Goal: Information Seeking & Learning: Get advice/opinions

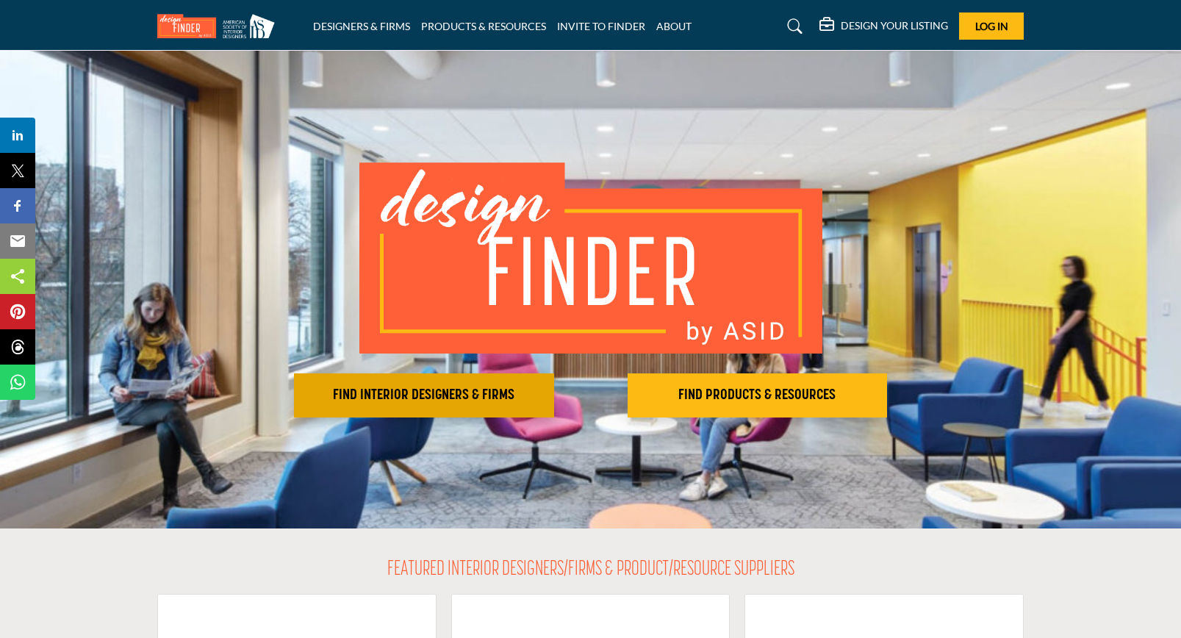
click at [413, 404] on button "FIND INTERIOR DESIGNERS & FIRMS" at bounding box center [424, 395] width 260 height 44
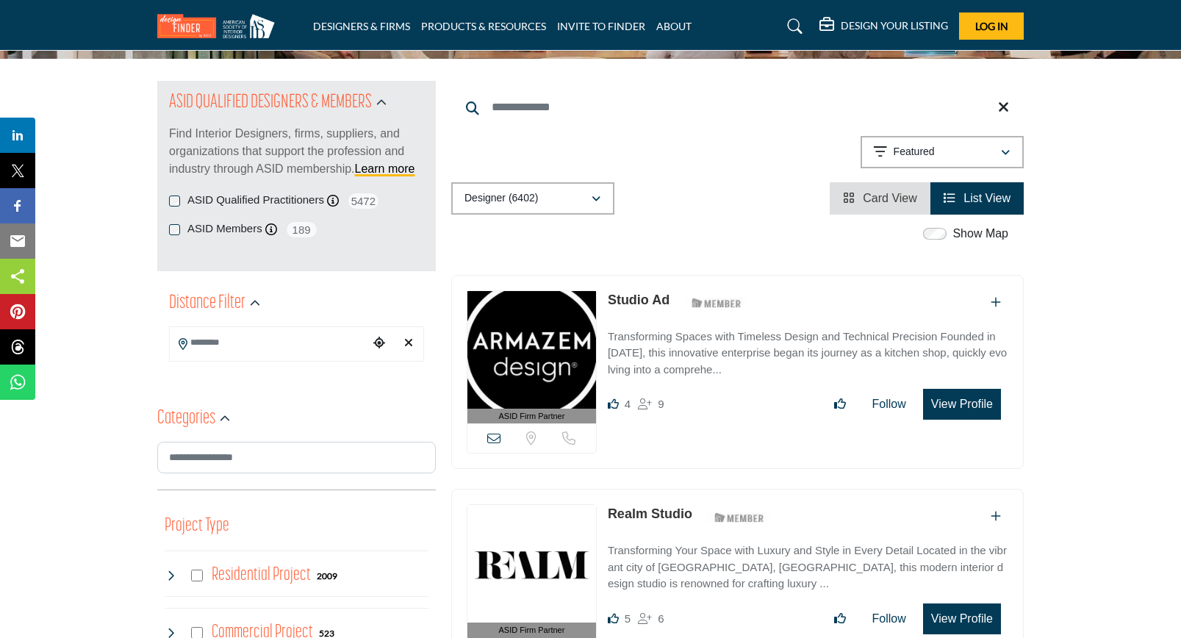
scroll to position [140, 0]
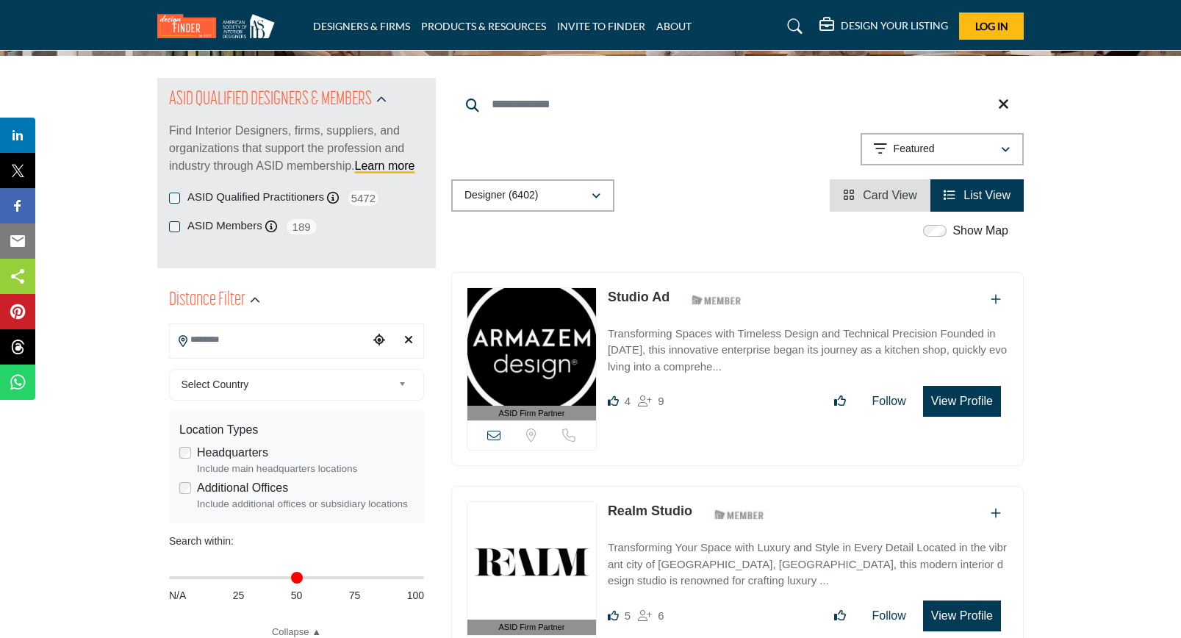
click at [267, 342] on input "Search Location" at bounding box center [269, 340] width 198 height 29
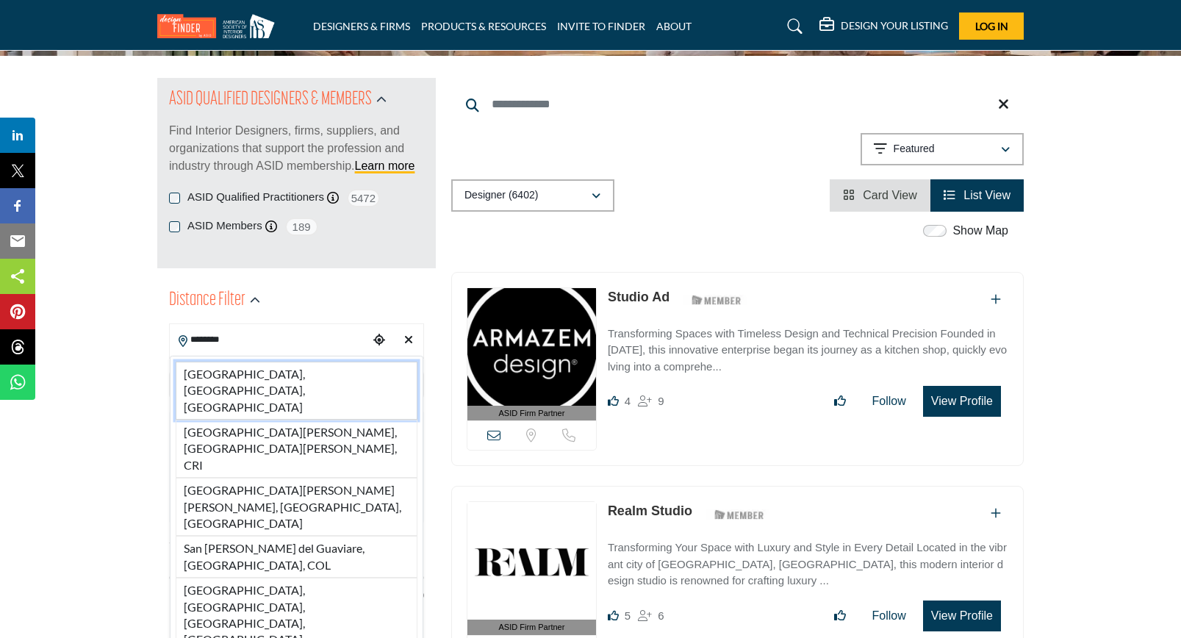
click at [261, 378] on li "San Jose, CA, USA" at bounding box center [297, 391] width 242 height 58
type input "**********"
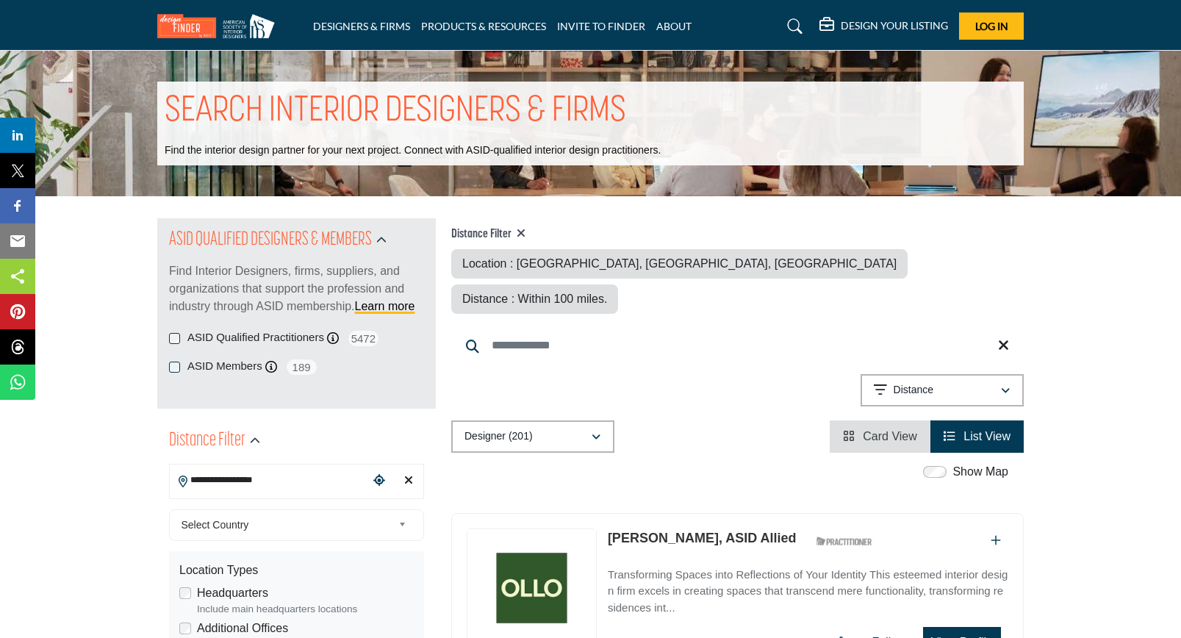
click at [607, 292] on span "Distance : Within 100 miles." at bounding box center [534, 298] width 145 height 12
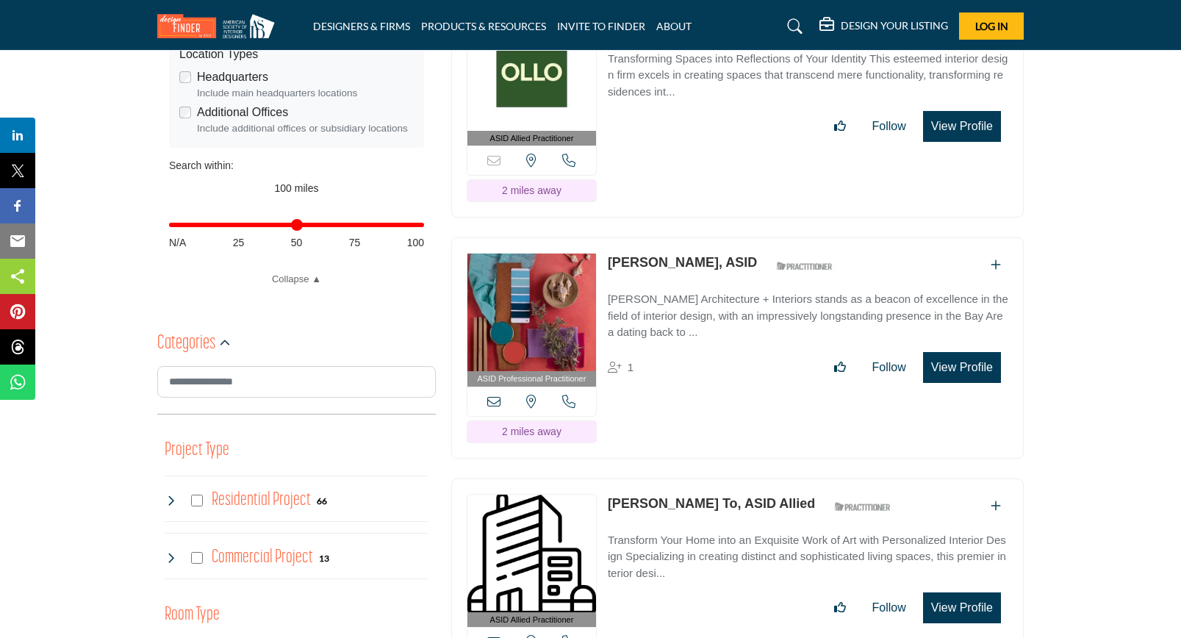
scroll to position [511, 0]
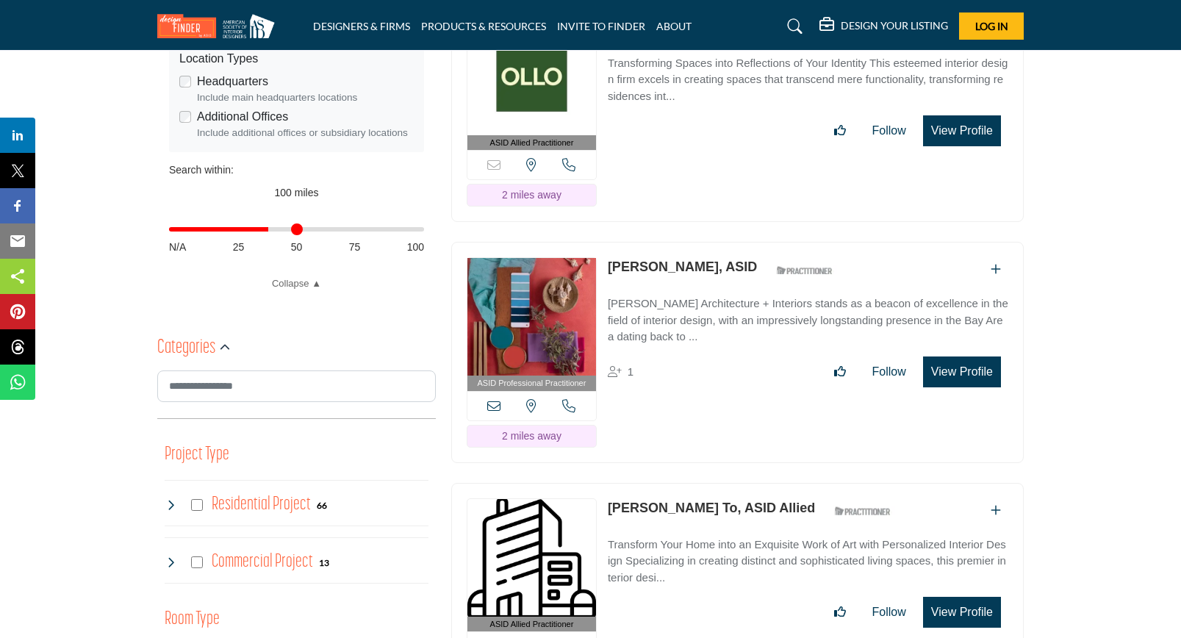
drag, startPoint x: 420, startPoint y: 231, endPoint x: 269, endPoint y: 237, distance: 150.7
type input "**"
click at [269, 231] on input "Distance in miles" at bounding box center [296, 229] width 255 height 3
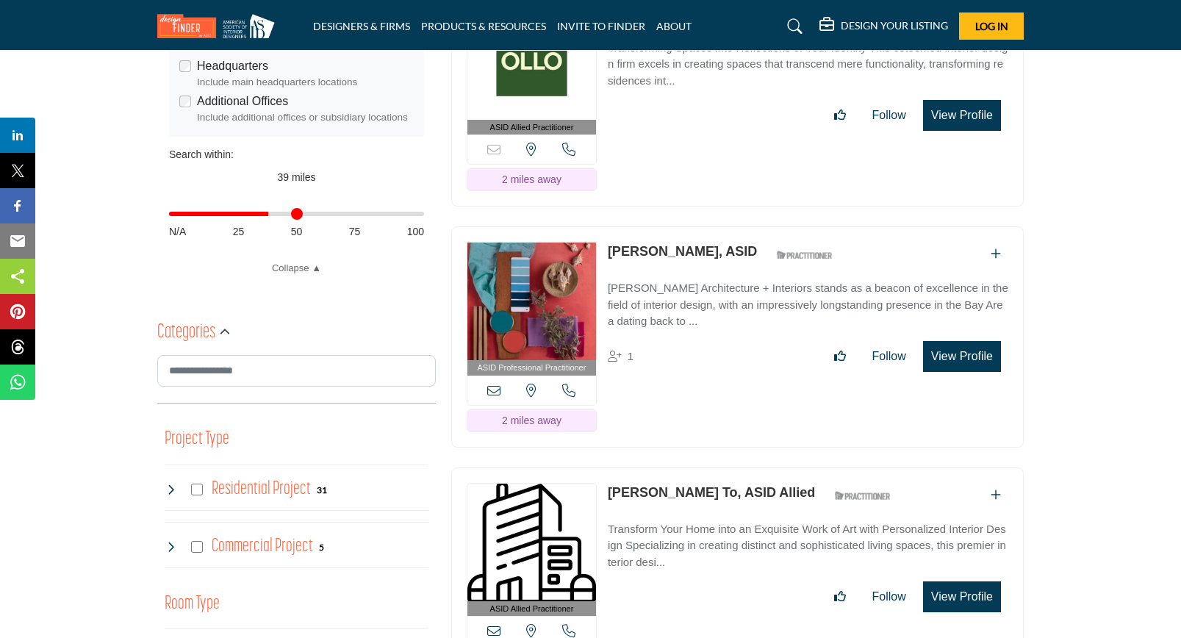
scroll to position [528, 0]
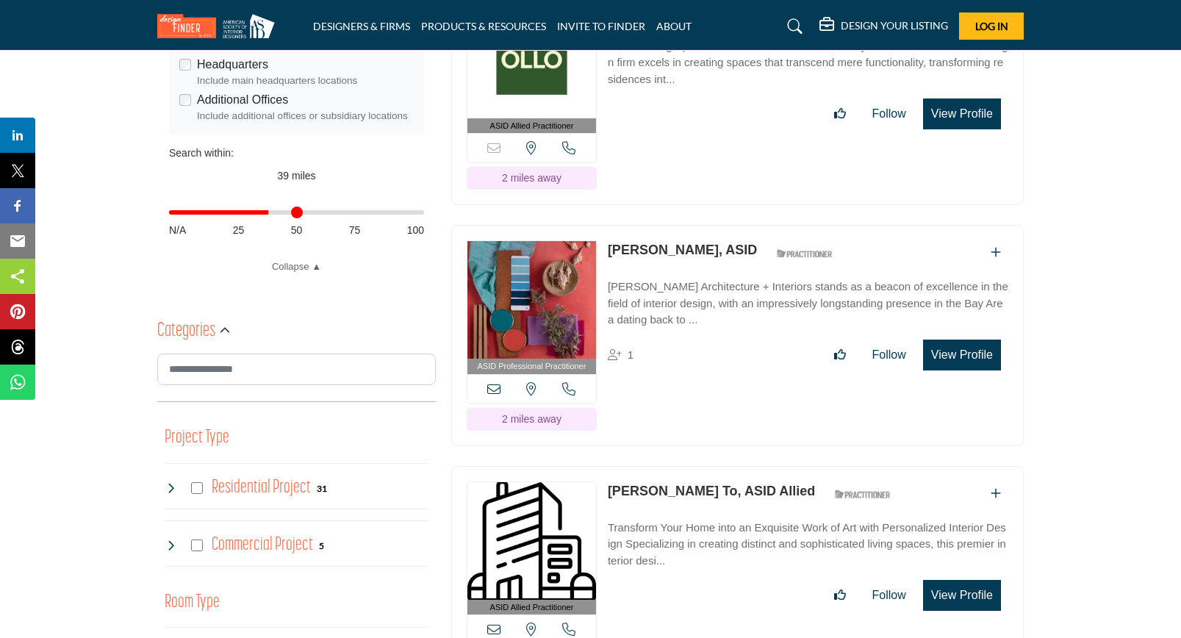
click at [548, 287] on img at bounding box center [531, 300] width 129 height 118
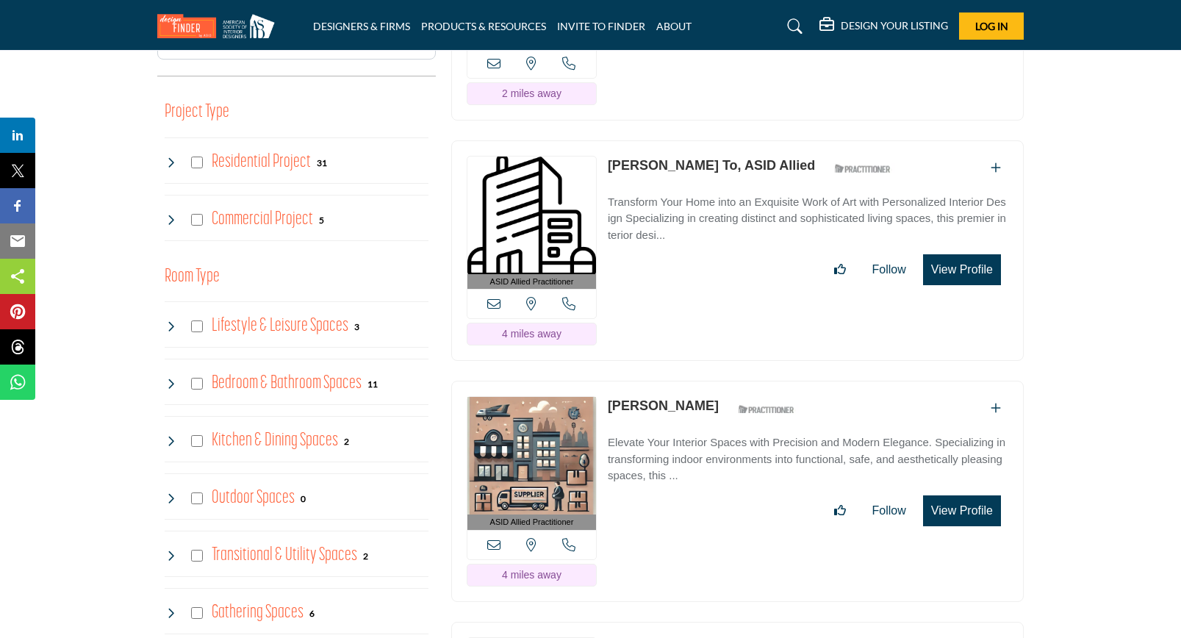
scroll to position [872, 0]
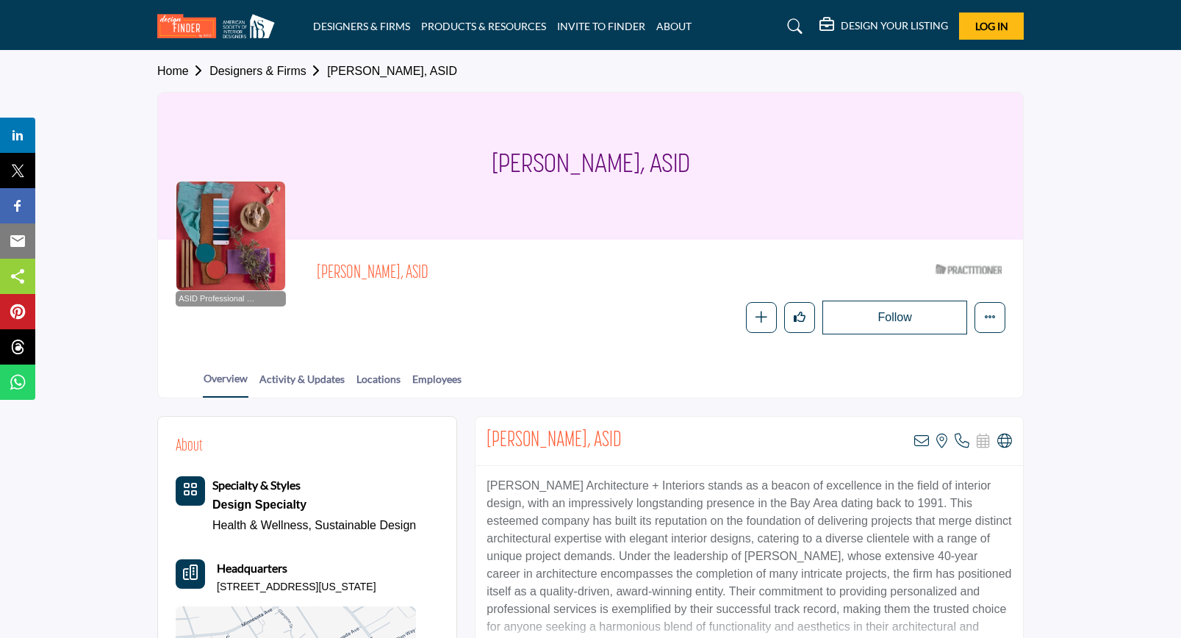
click at [611, 312] on div "Follow Following Message Recommend Add to My Suppliers Phone Number Claim Listi…" at bounding box center [764, 318] width 482 height 34
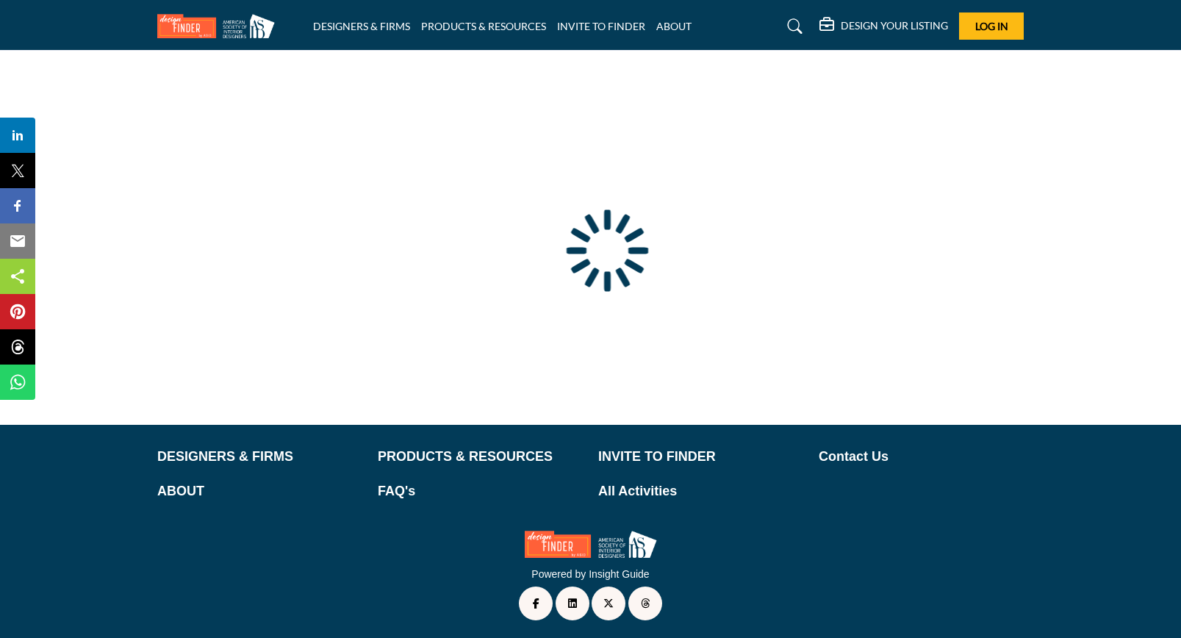
scroll to position [46, 0]
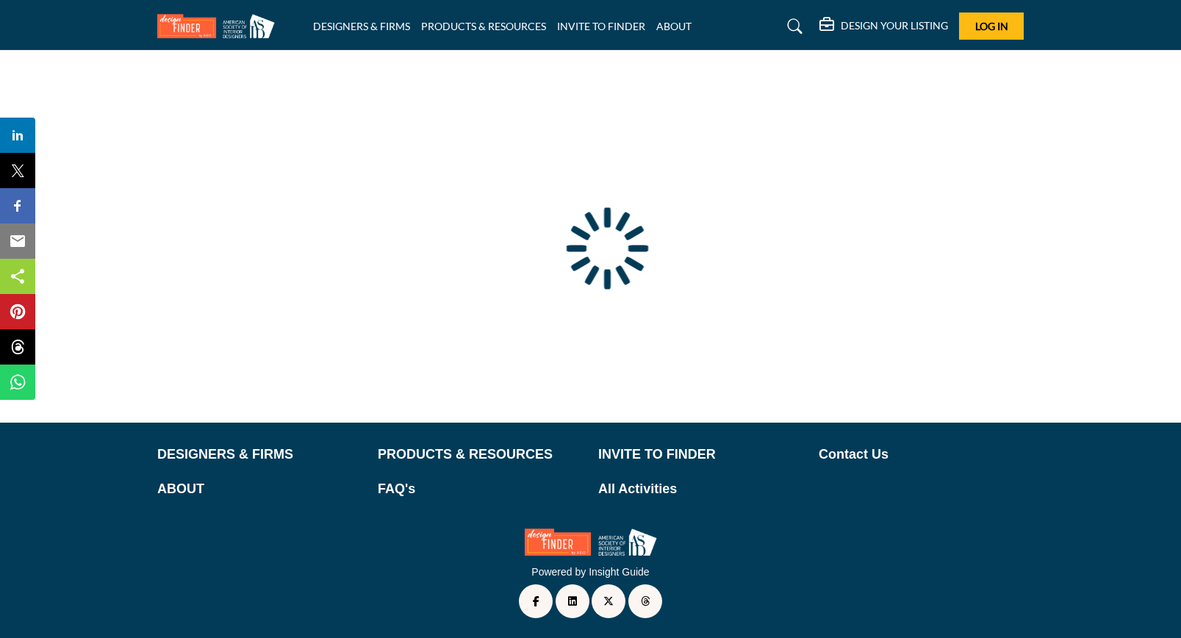
type input "**********"
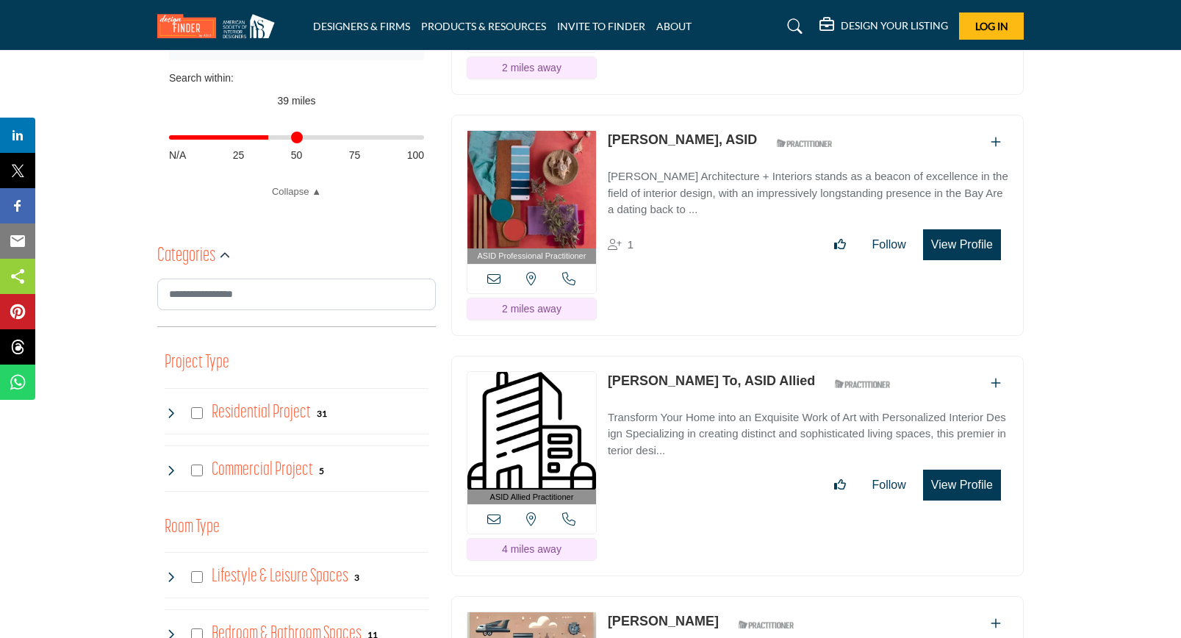
scroll to position [604, 0]
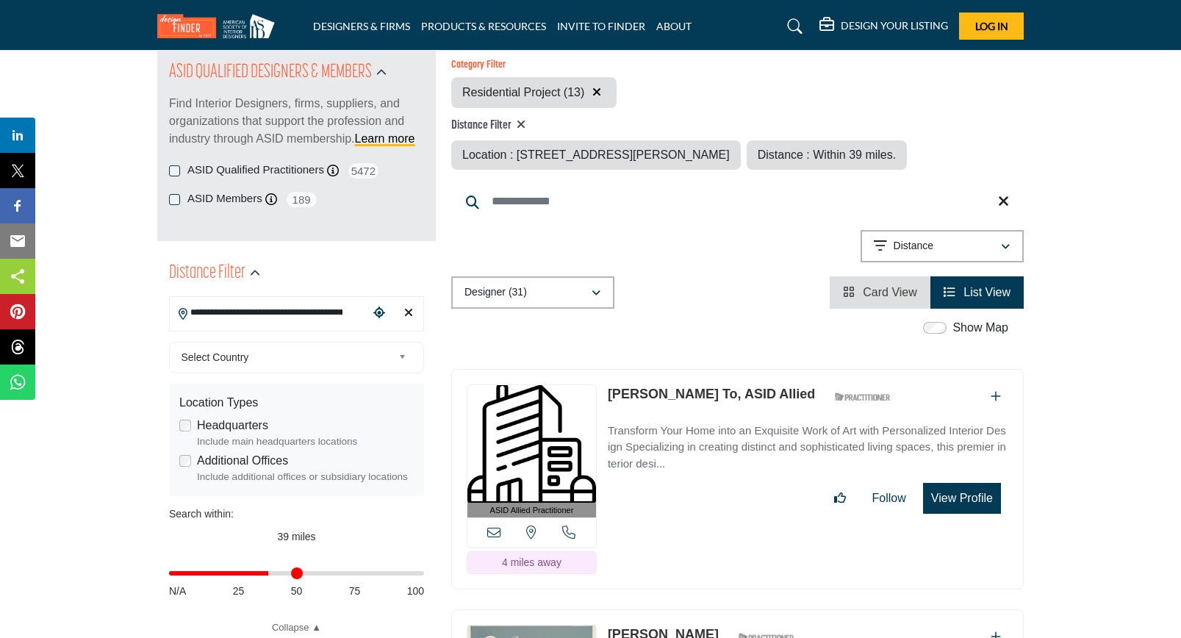
scroll to position [170, 0]
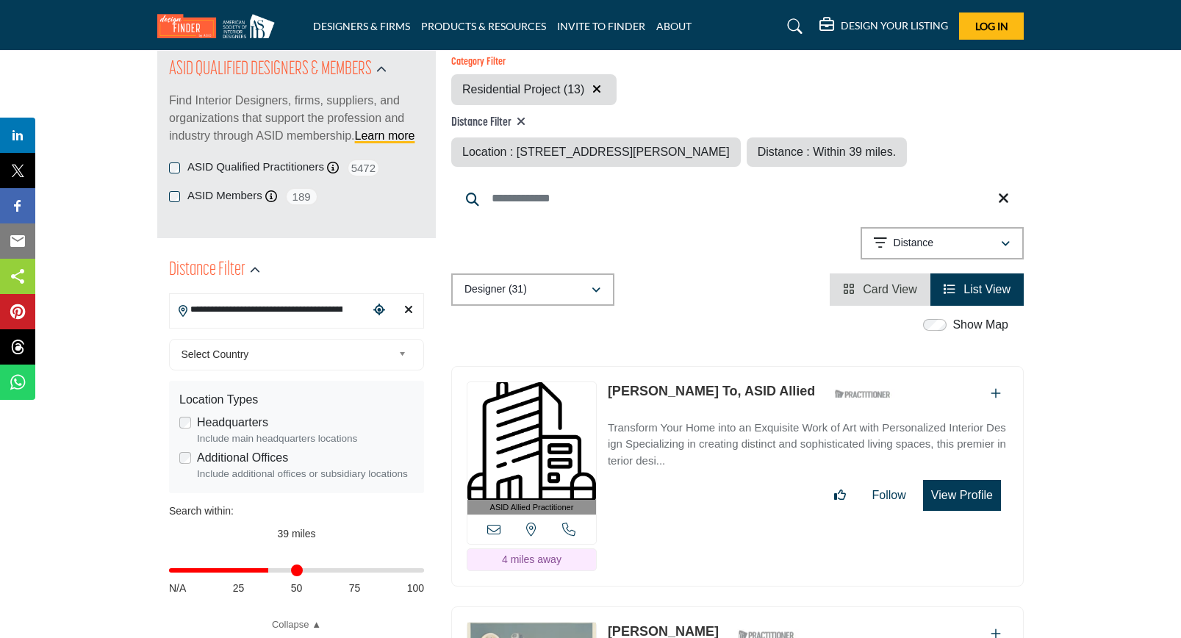
click at [897, 147] on span "Distance : Within 39 miles." at bounding box center [827, 151] width 139 height 12
drag, startPoint x: 271, startPoint y: 569, endPoint x: 240, endPoint y: 573, distance: 31.1
type input "**"
click at [240, 572] on input "Distance in miles" at bounding box center [296, 570] width 255 height 3
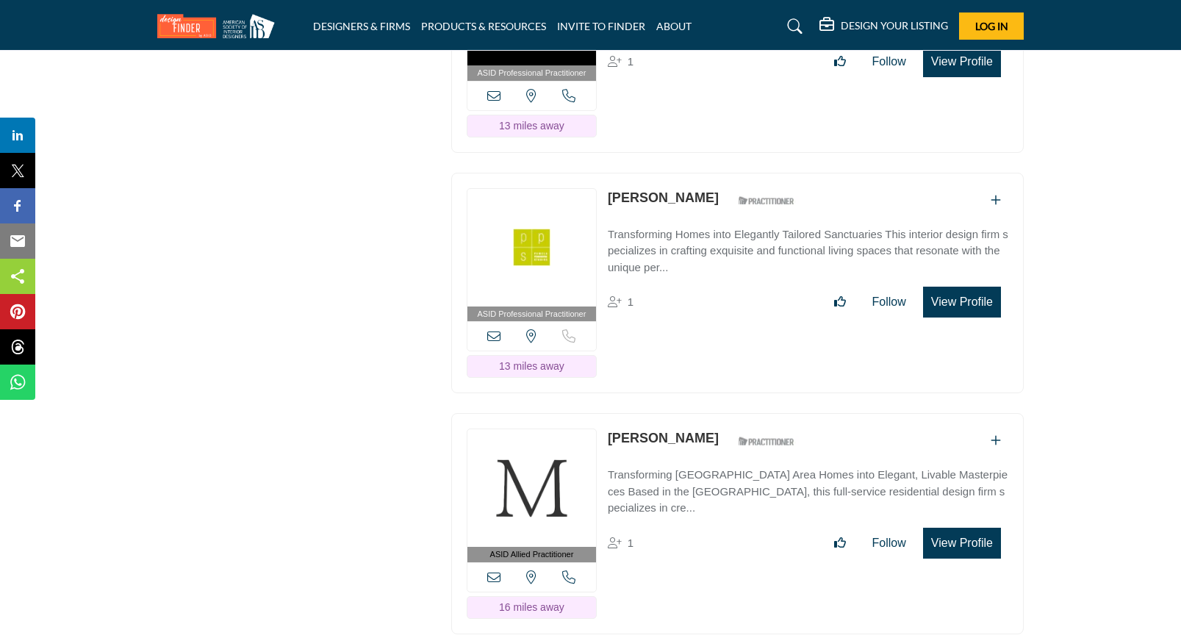
scroll to position [3959, 0]
